Goal: Complete application form: Complete application form

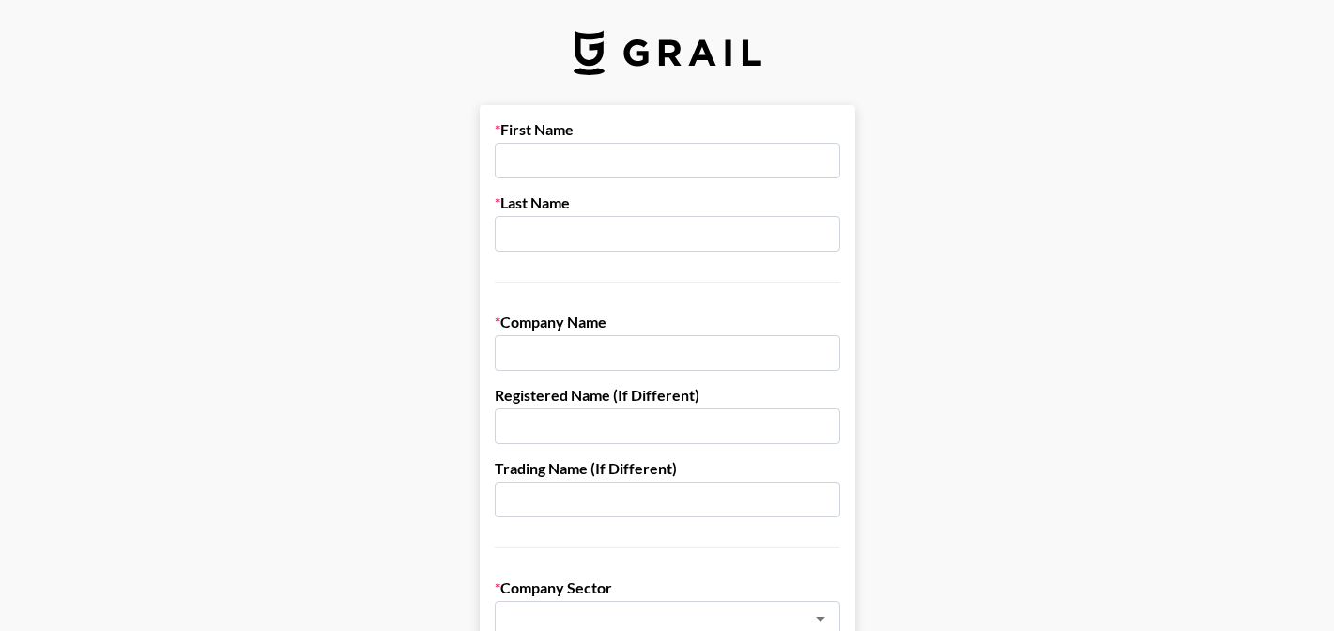
click at [617, 168] on input "text" at bounding box center [667, 161] width 345 height 36
type input "[PERSON_NAME]"
click at [635, 237] on input "text" at bounding box center [667, 234] width 345 height 36
type input "[PERSON_NAME]"
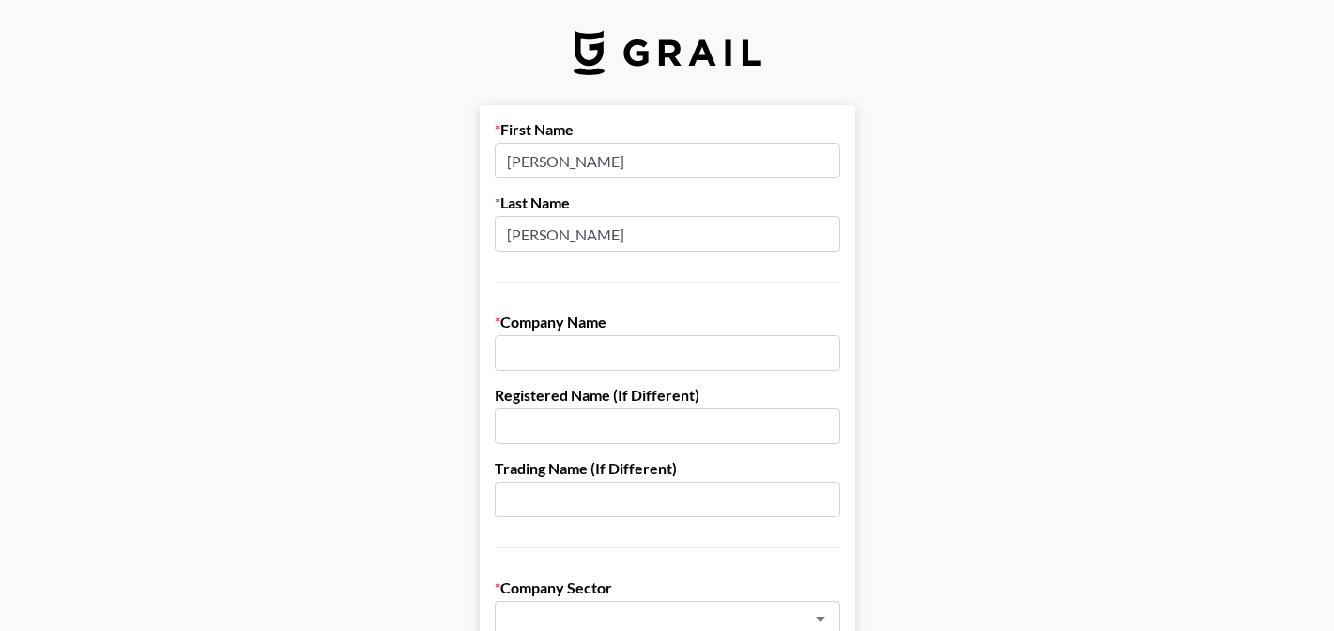
click at [608, 353] on input "text" at bounding box center [667, 353] width 345 height 36
type input "Arctic Zone - [US_STATE] Innovations"
click at [588, 433] on input "text" at bounding box center [667, 426] width 345 height 36
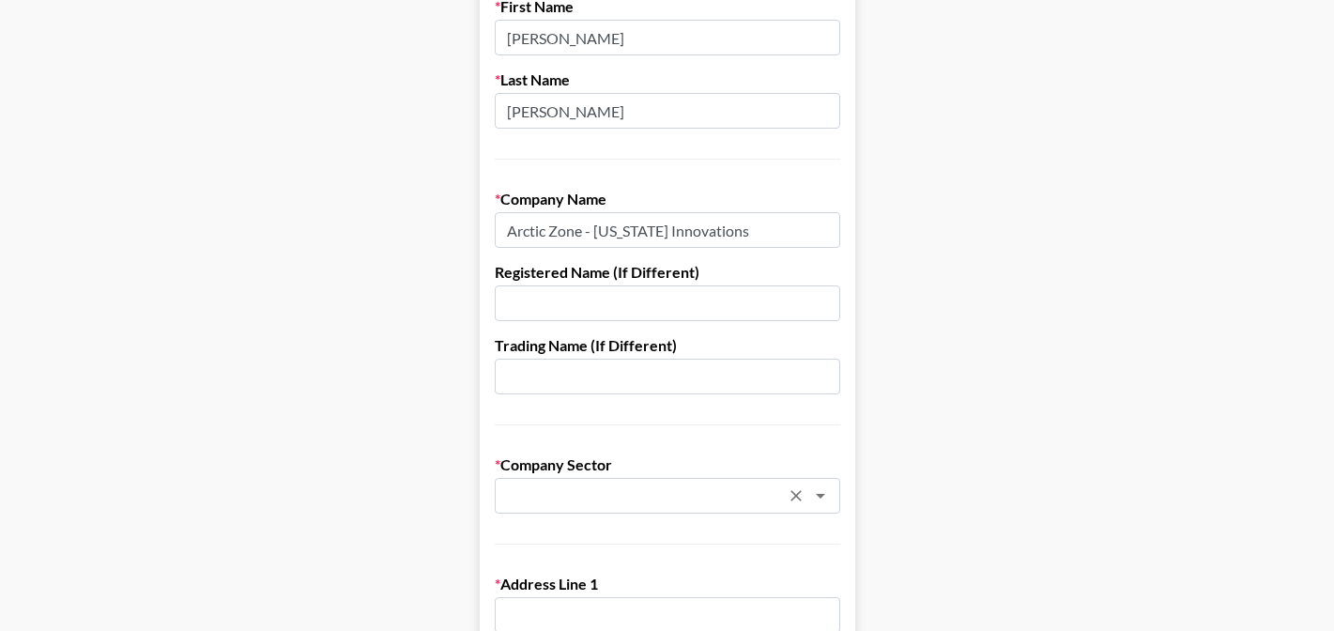
scroll to position [124, 0]
click at [584, 496] on input "text" at bounding box center [642, 495] width 273 height 22
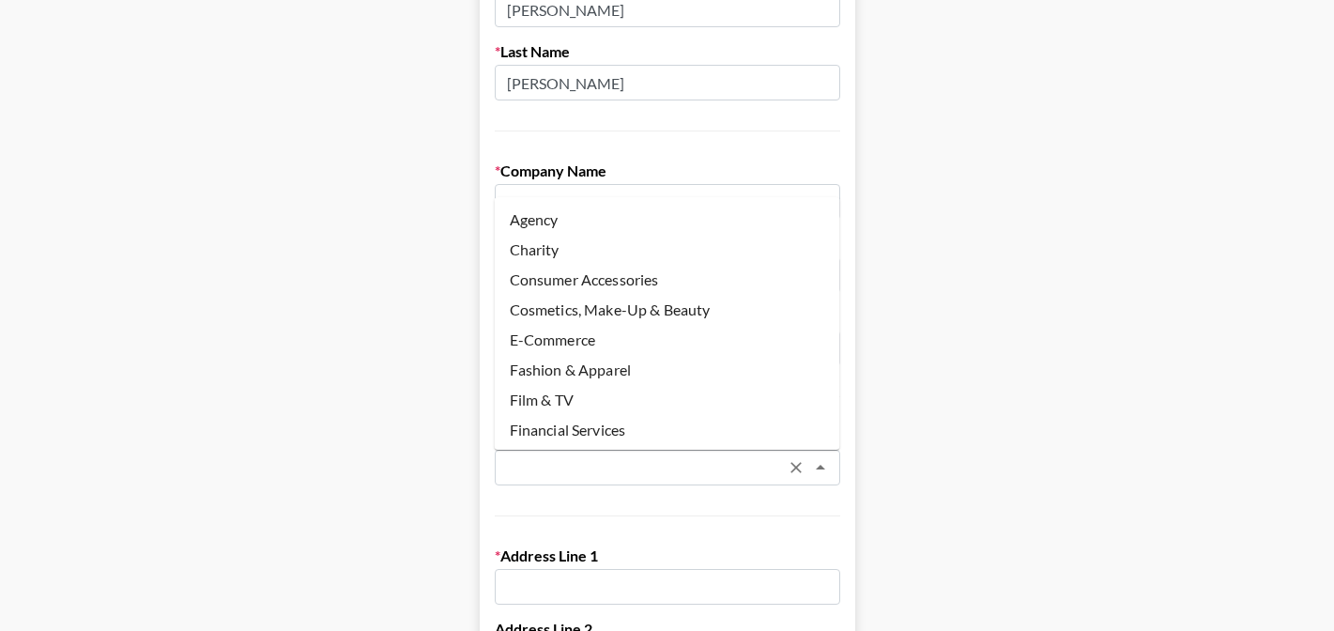
scroll to position [152, 0]
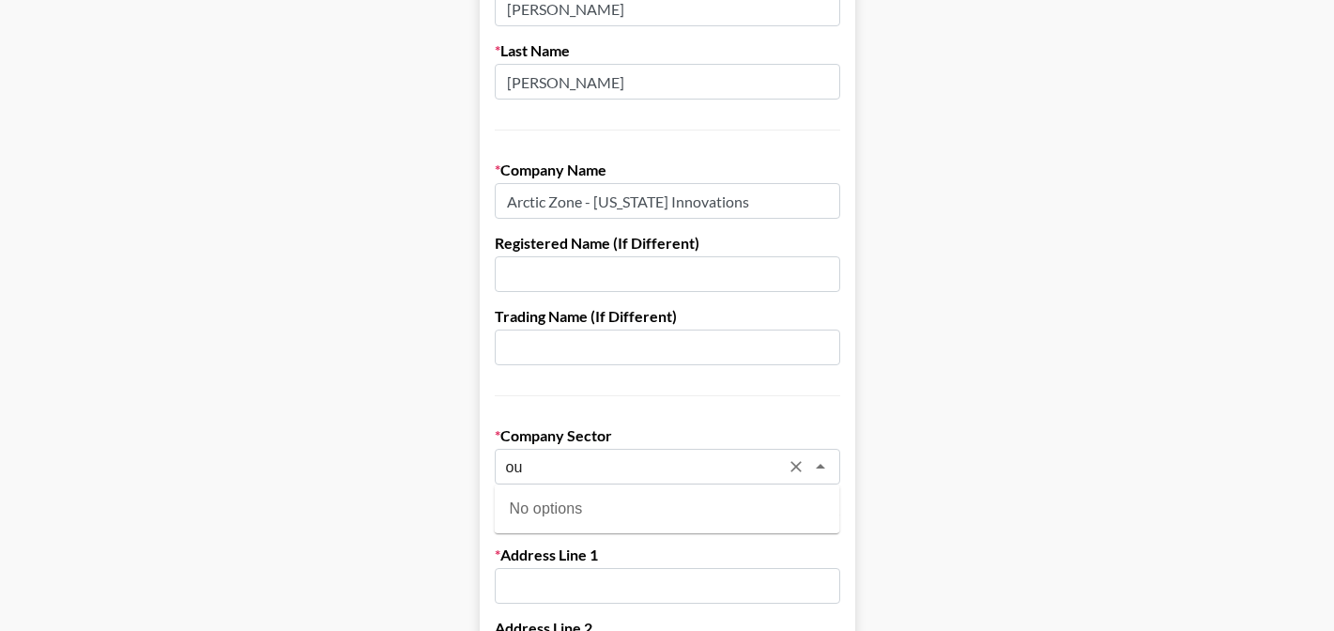
type input "o"
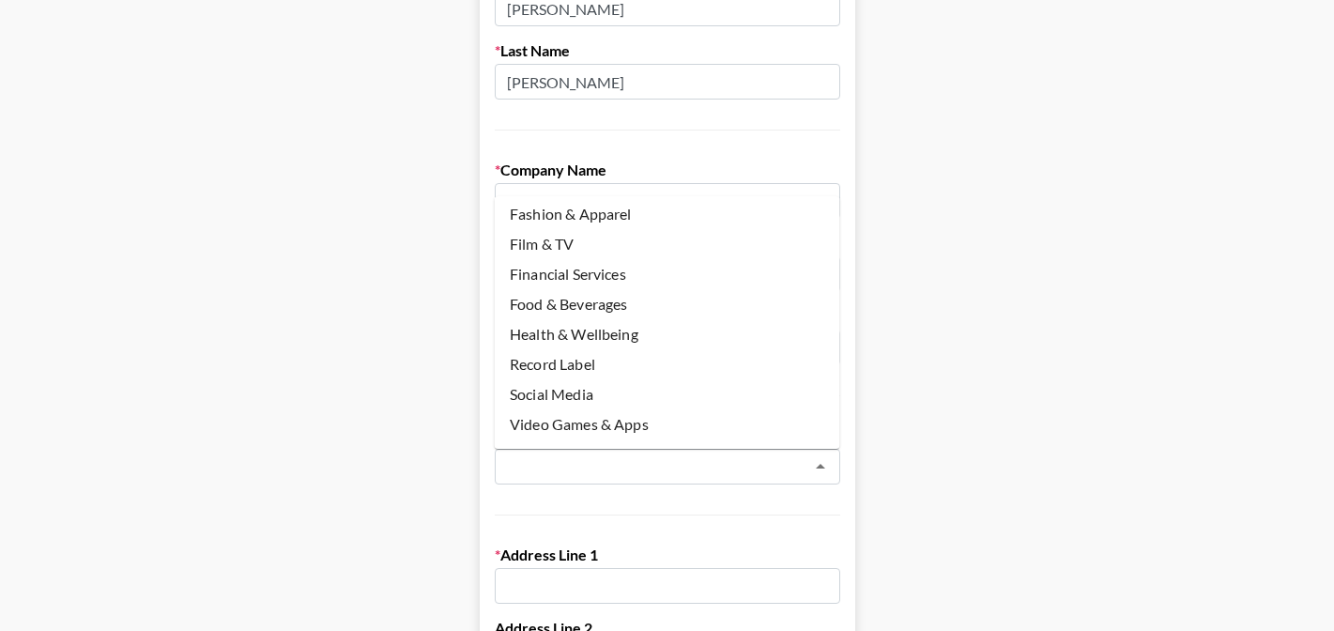
scroll to position [183, 0]
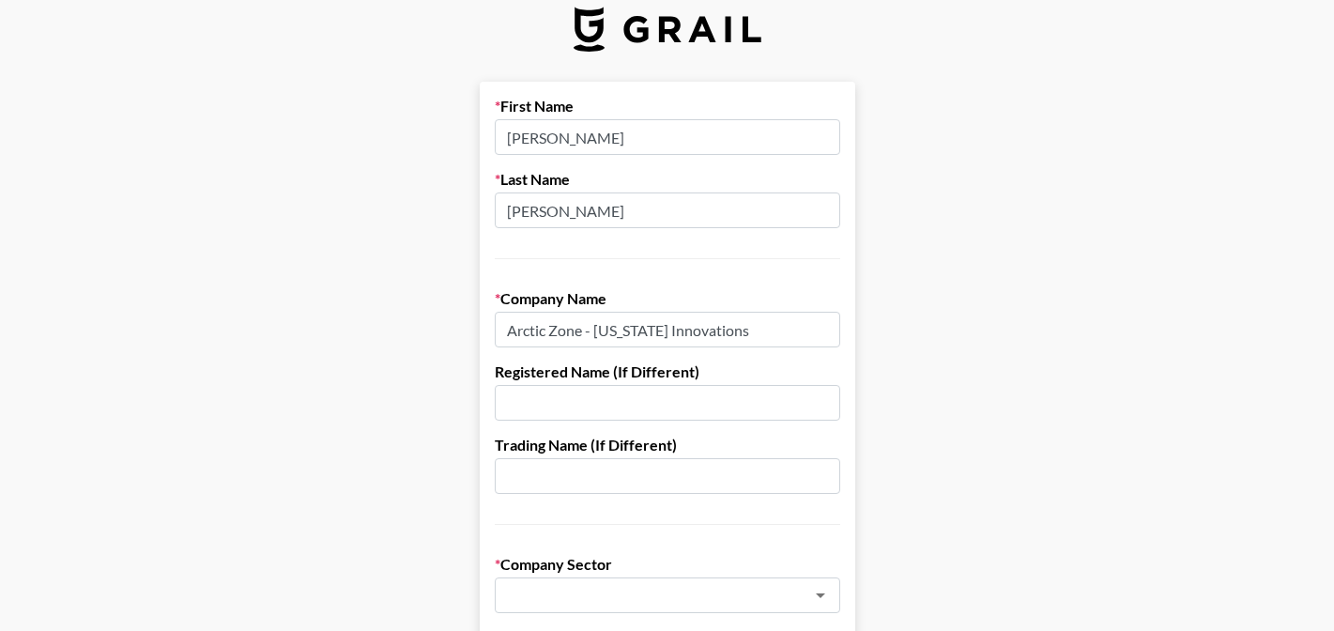
scroll to position [0, 0]
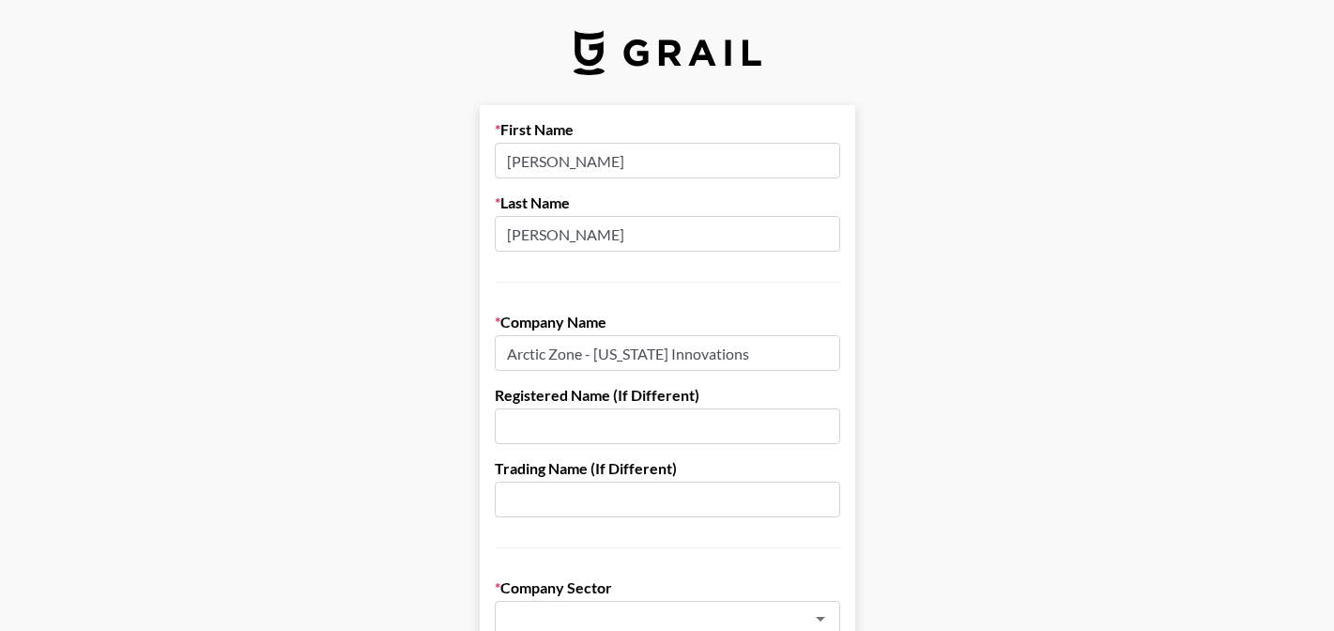
click at [673, 361] on input "Arctic Zone - [US_STATE] Innovations" at bounding box center [667, 353] width 345 height 36
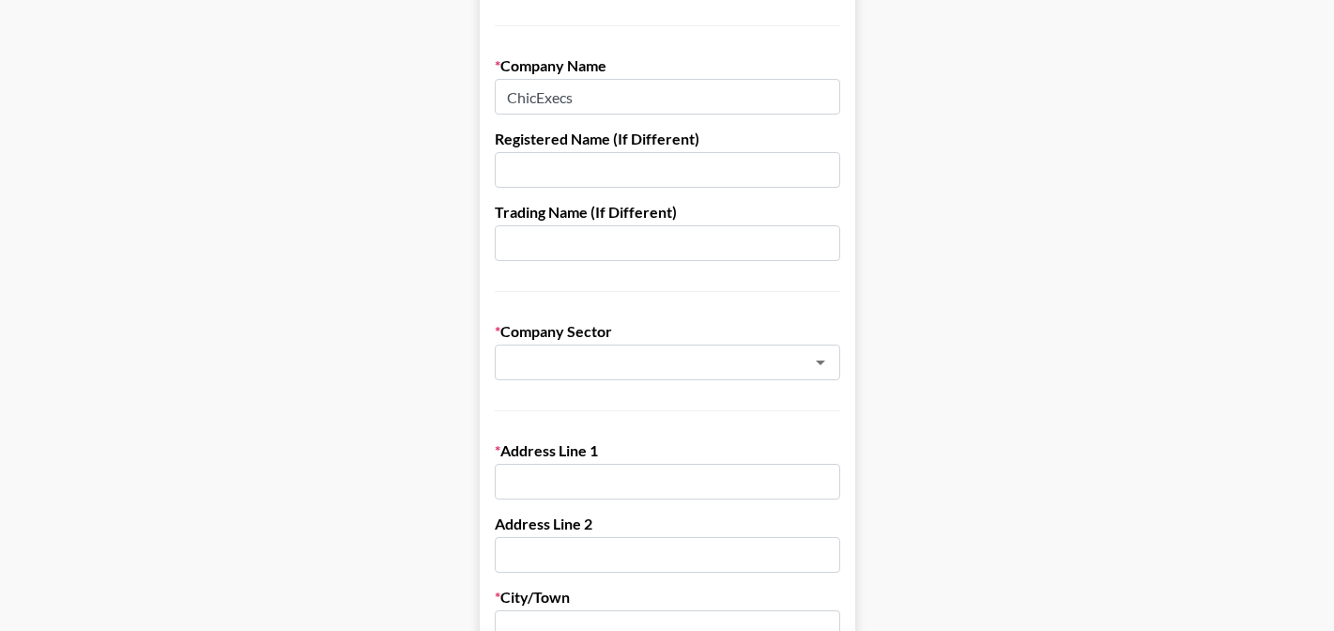
scroll to position [260, 0]
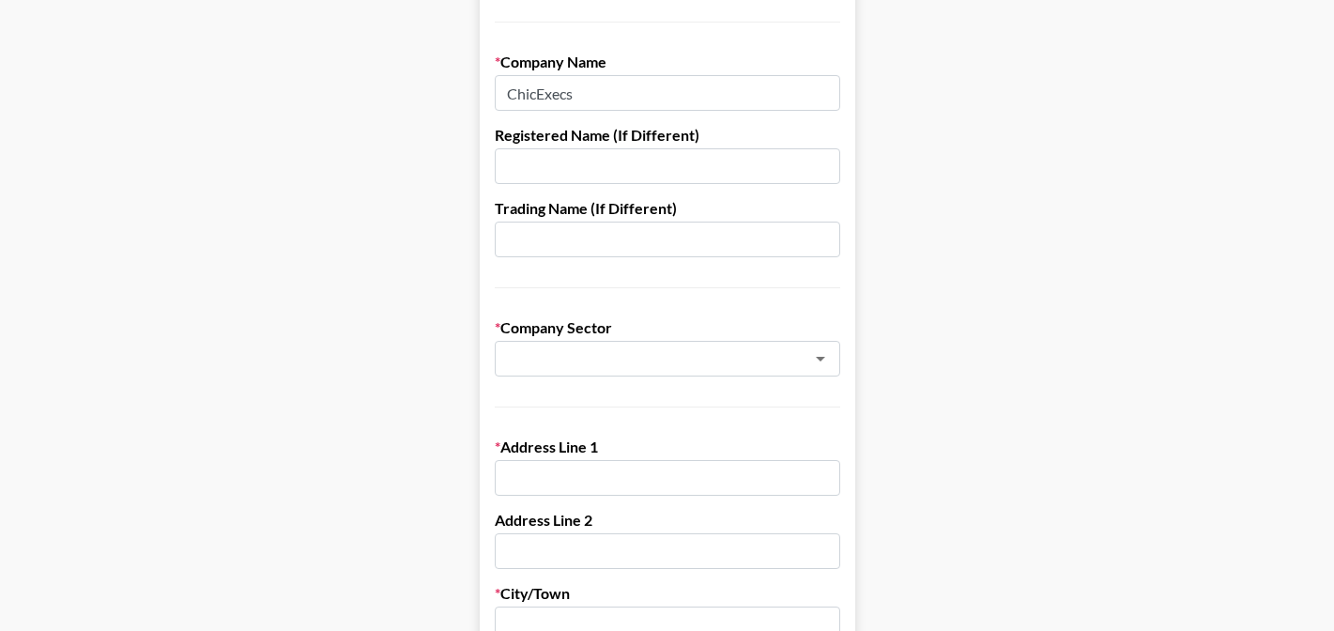
type input "ChicExecs"
click at [681, 361] on input "text" at bounding box center [655, 359] width 298 height 22
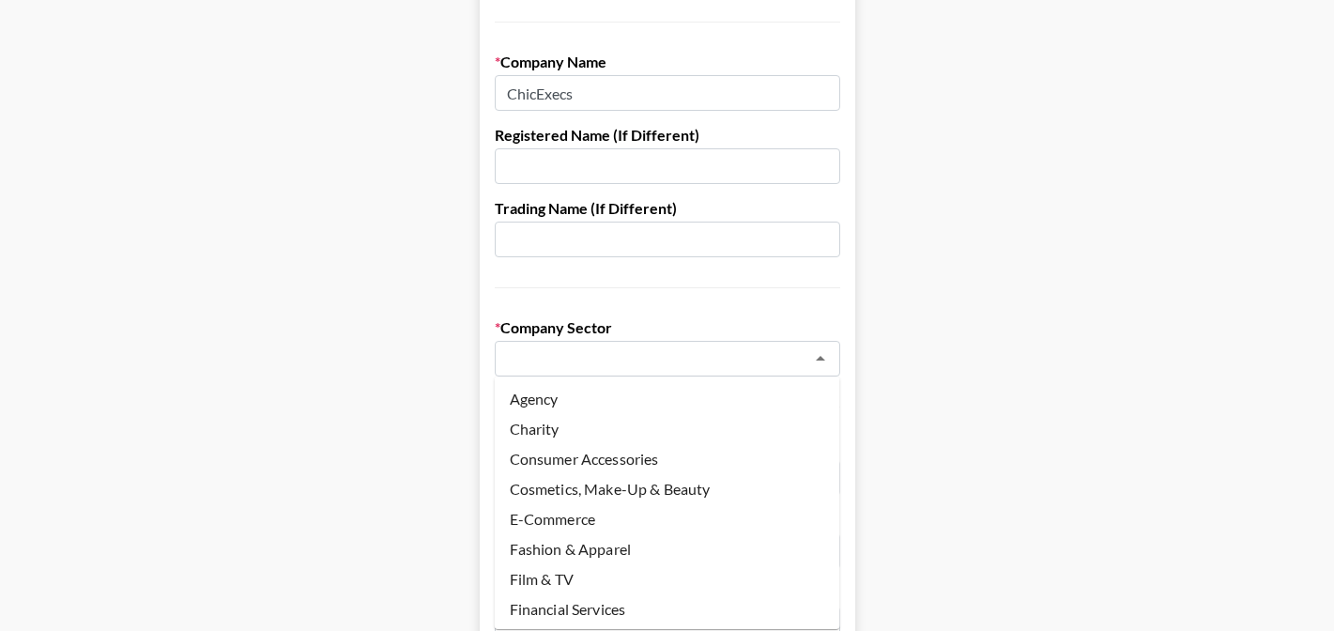
click at [618, 395] on li "Agency" at bounding box center [667, 399] width 345 height 30
type input "Agency"
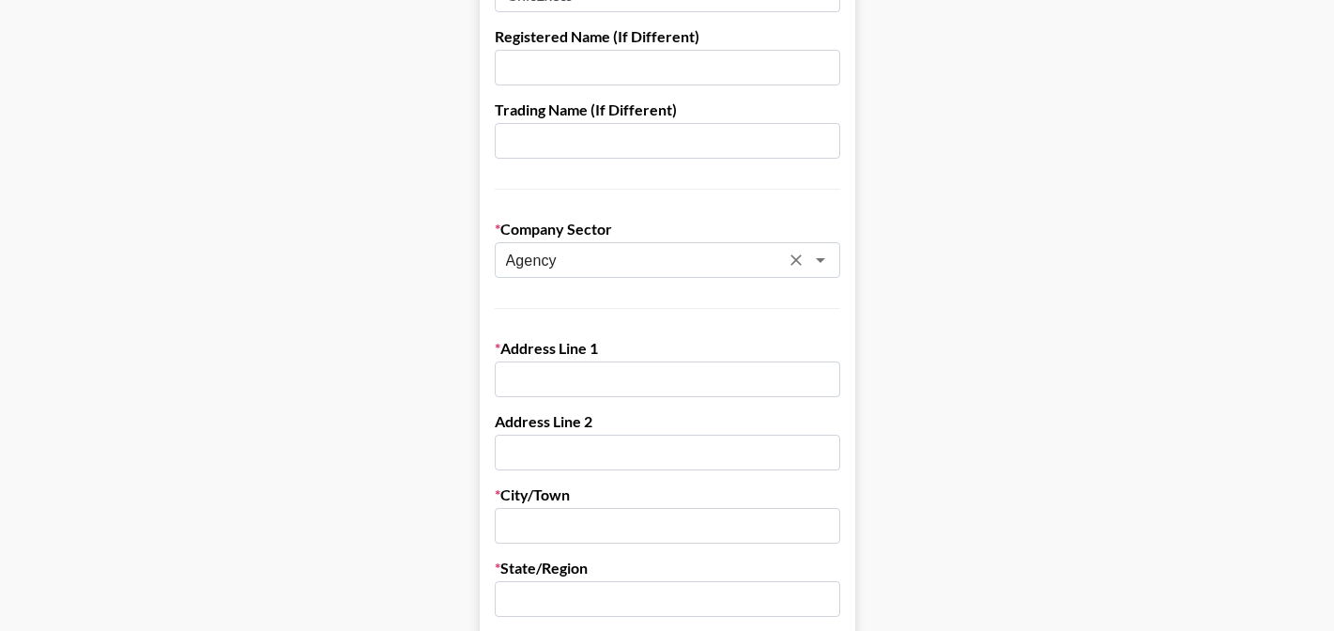
scroll to position [359, 0]
click at [613, 235] on label "Company Sector" at bounding box center [667, 228] width 345 height 19
click at [613, 254] on input "Agency" at bounding box center [642, 260] width 273 height 22
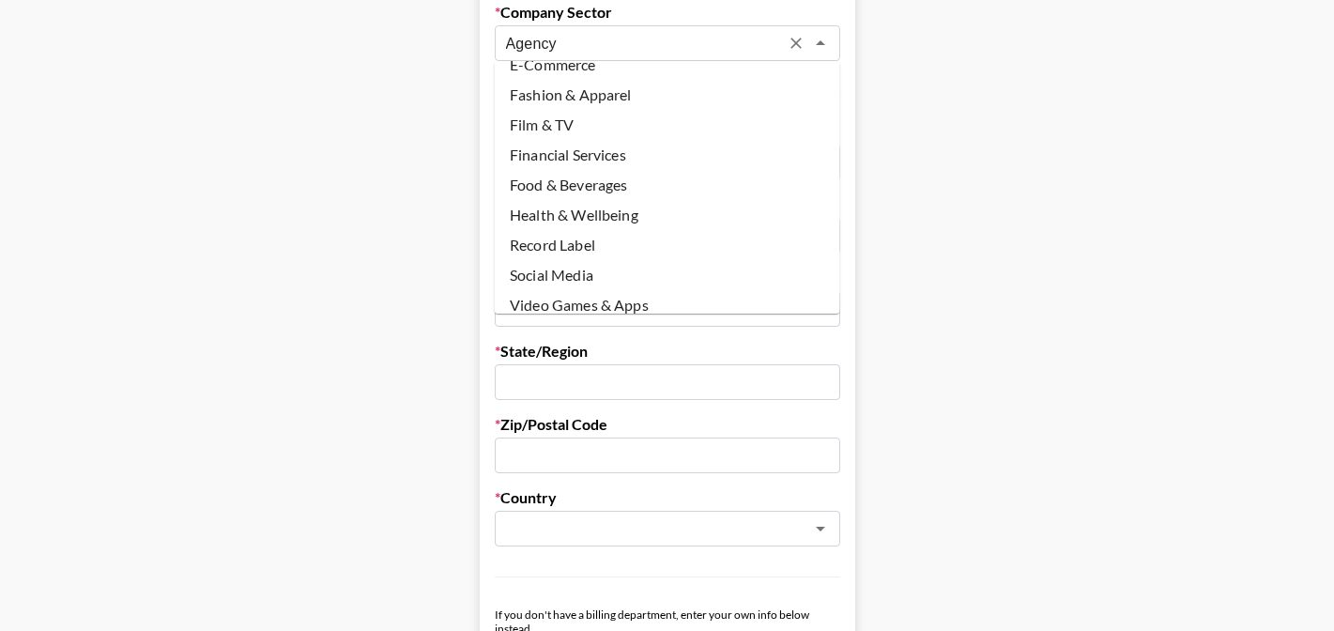
scroll to position [183, 0]
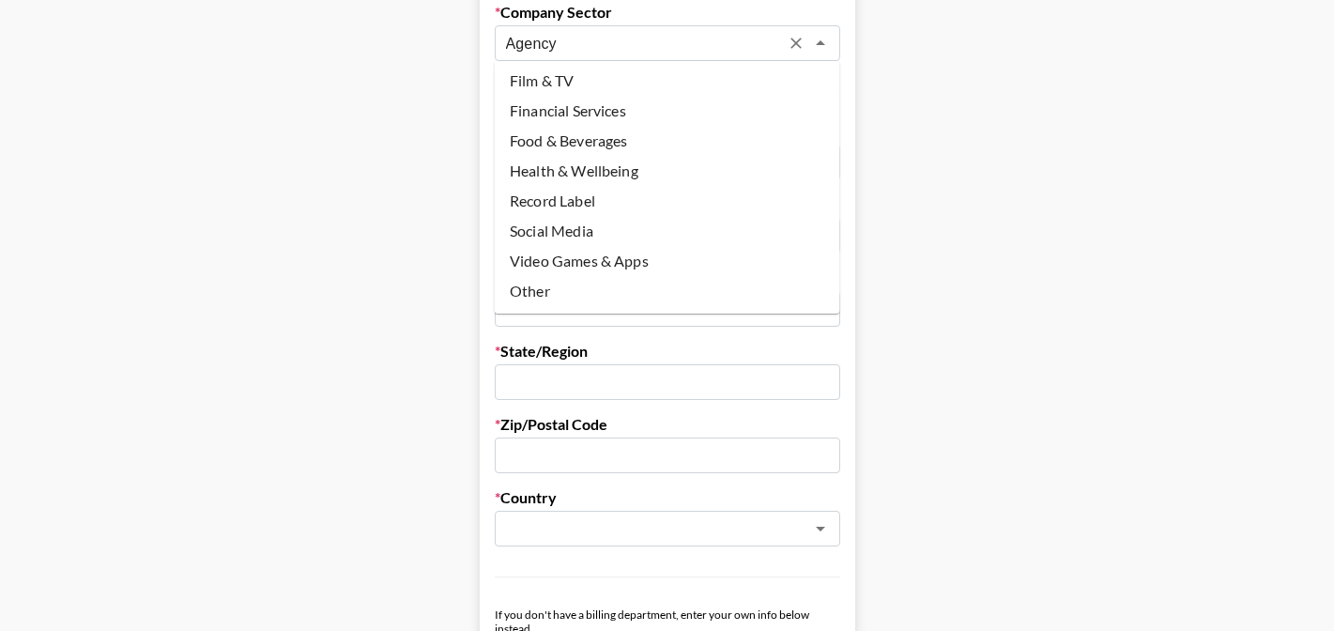
click at [983, 252] on main "First Name [PERSON_NAME] Last Name [PERSON_NAME] Company Name ChicExecs Registe…" at bounding box center [667, 340] width 1304 height 1621
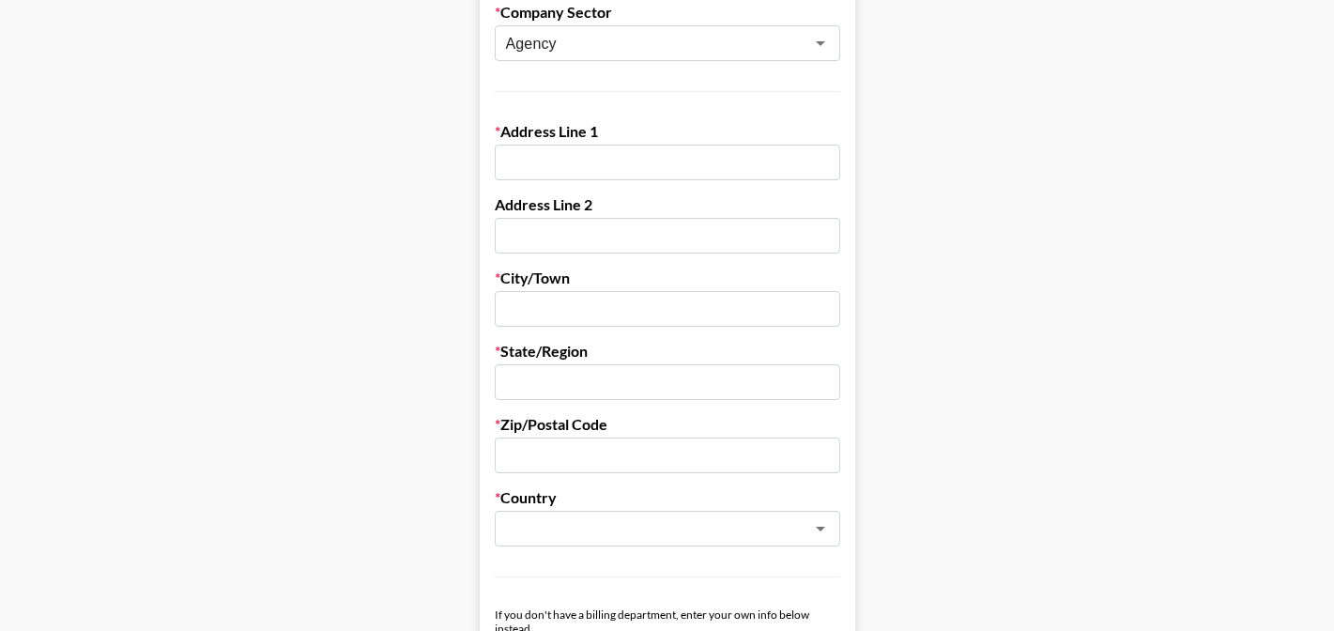
click at [651, 156] on input "text" at bounding box center [667, 163] width 345 height 36
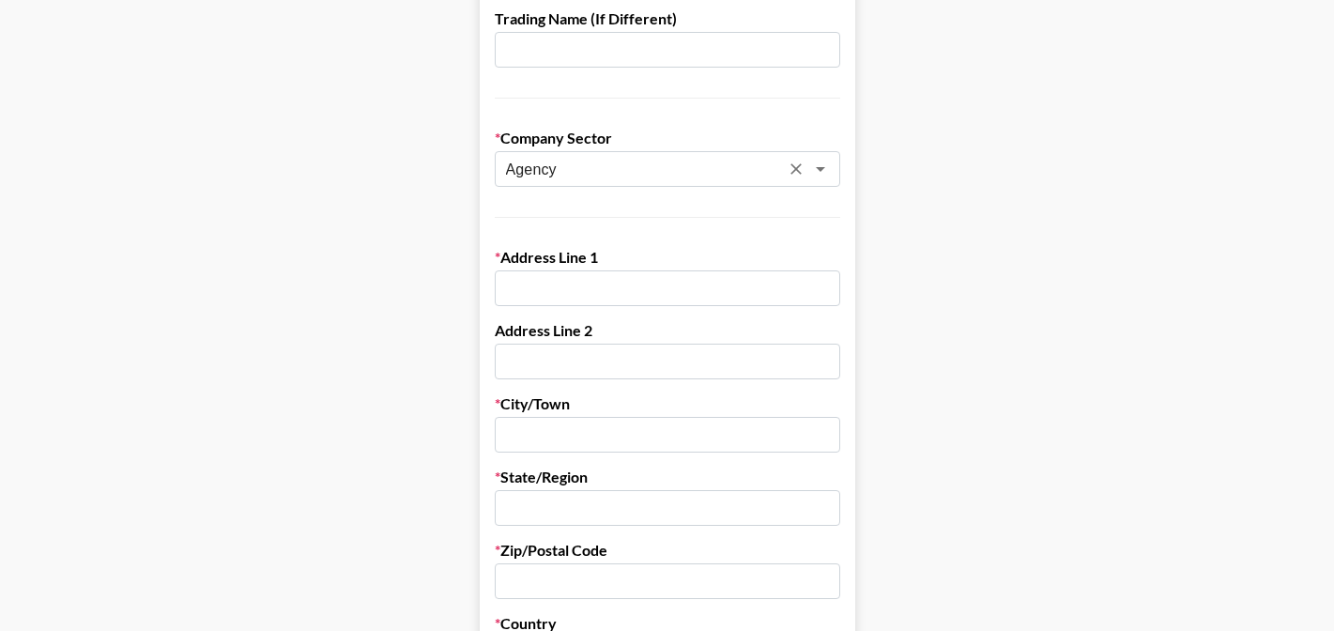
scroll to position [451, 0]
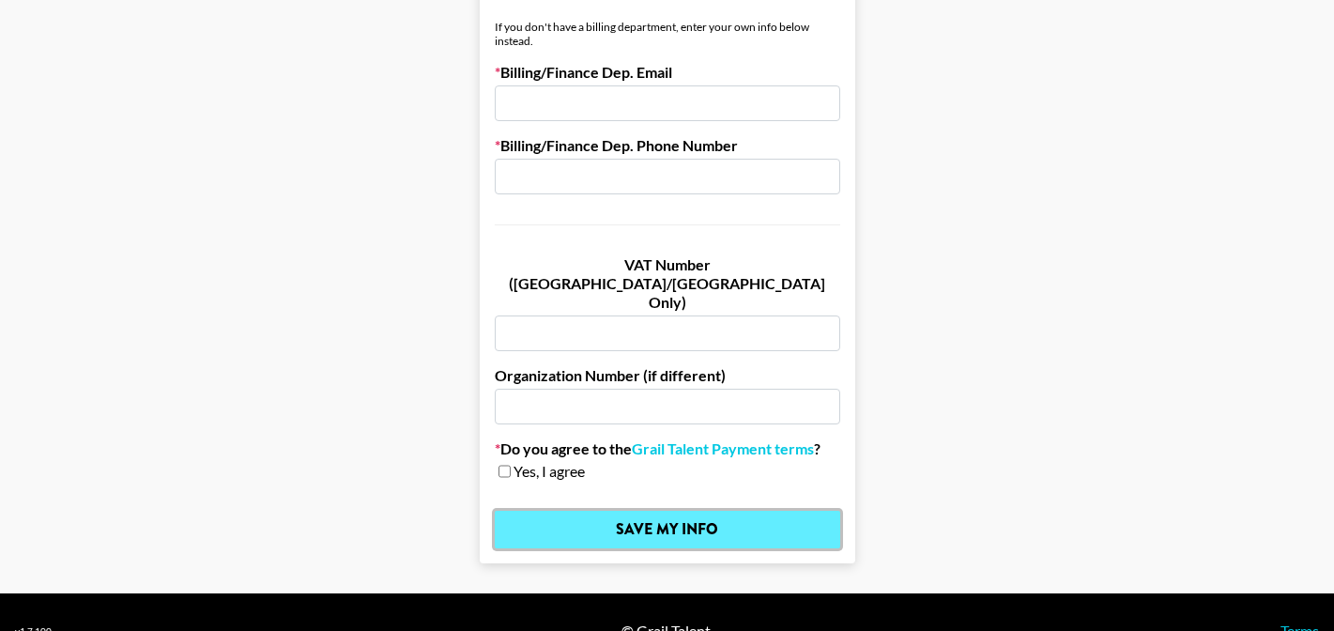
click at [607, 511] on input "Save My Info" at bounding box center [667, 530] width 345 height 38
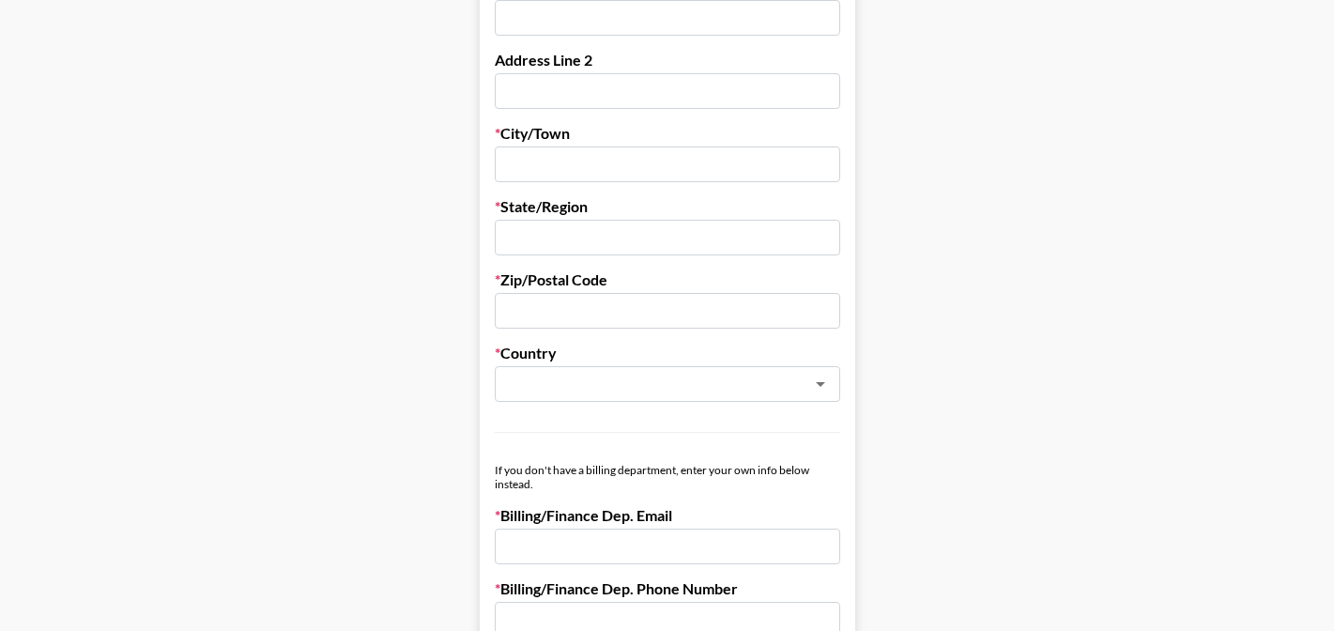
scroll to position [0, 0]
